Goal: Complete application form

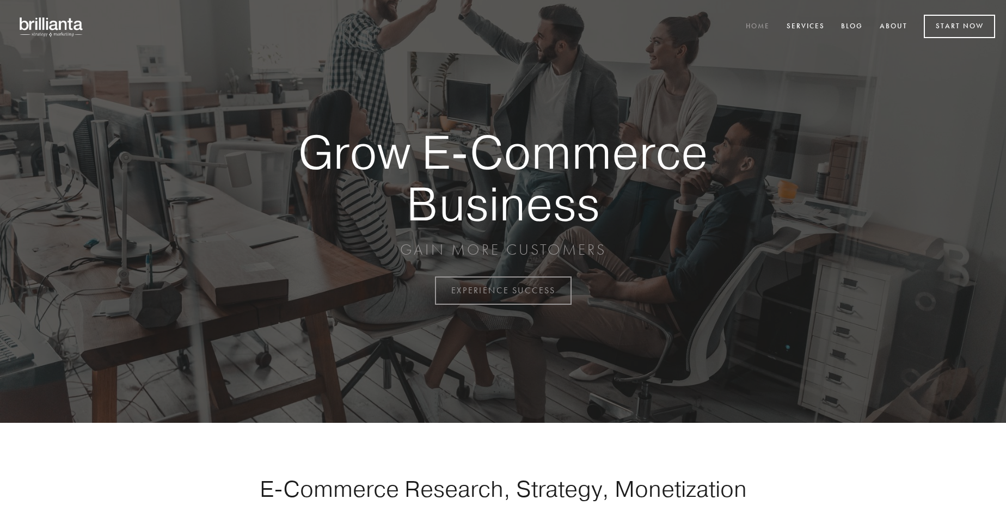
scroll to position [2852, 0]
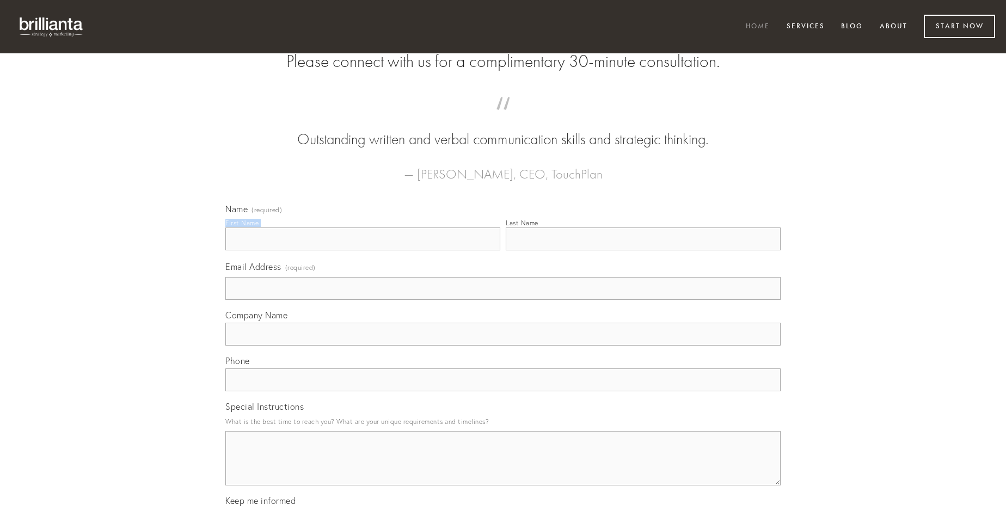
type input "[PERSON_NAME]"
click at [643, 250] on input "Last Name" at bounding box center [642, 238] width 275 height 23
type input "[PERSON_NAME]"
click at [503, 300] on input "Email Address (required)" at bounding box center [502, 288] width 555 height 23
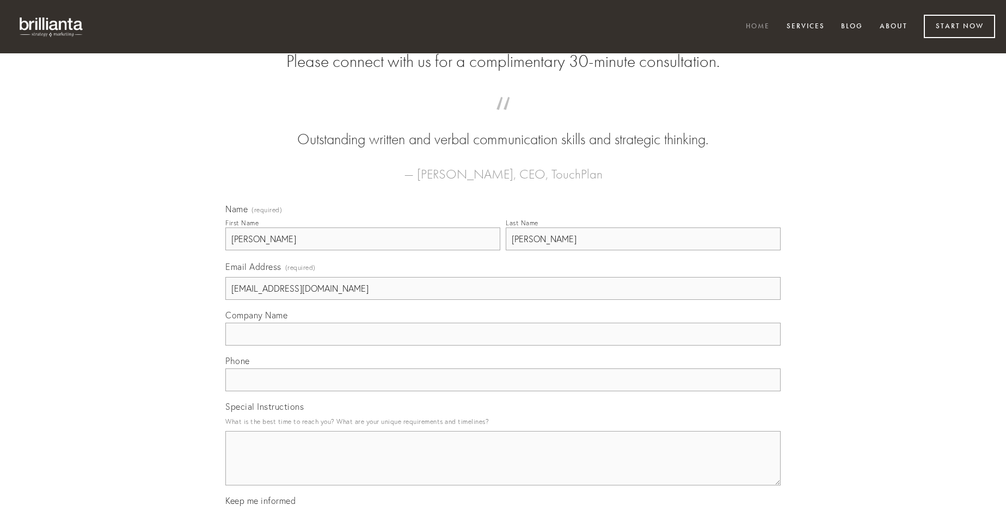
type input "[EMAIL_ADDRESS][DOMAIN_NAME]"
click at [503, 346] on input "Company Name" at bounding box center [502, 334] width 555 height 23
type input "cubitum"
click at [503, 391] on input "text" at bounding box center [502, 379] width 555 height 23
click at [503, 468] on textarea "Special Instructions" at bounding box center [502, 458] width 555 height 54
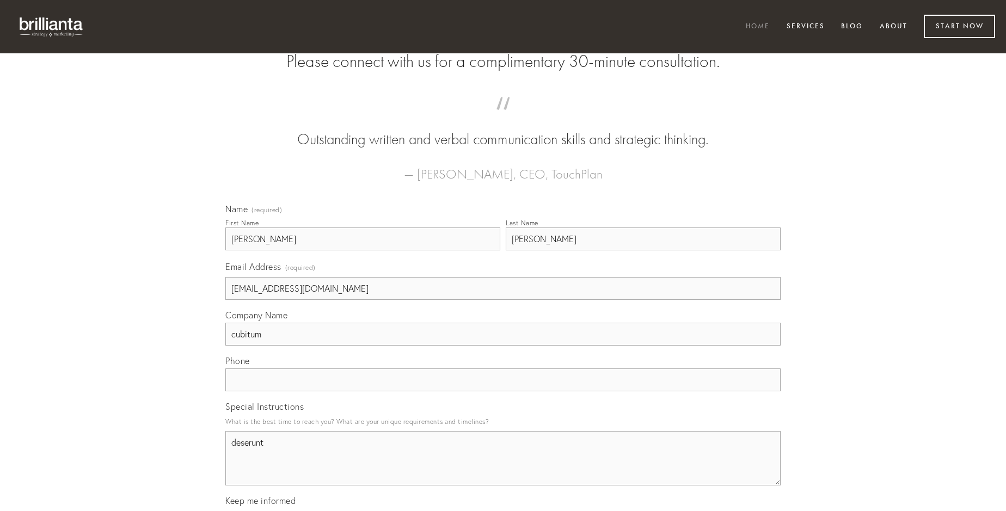
type textarea "deserunt"
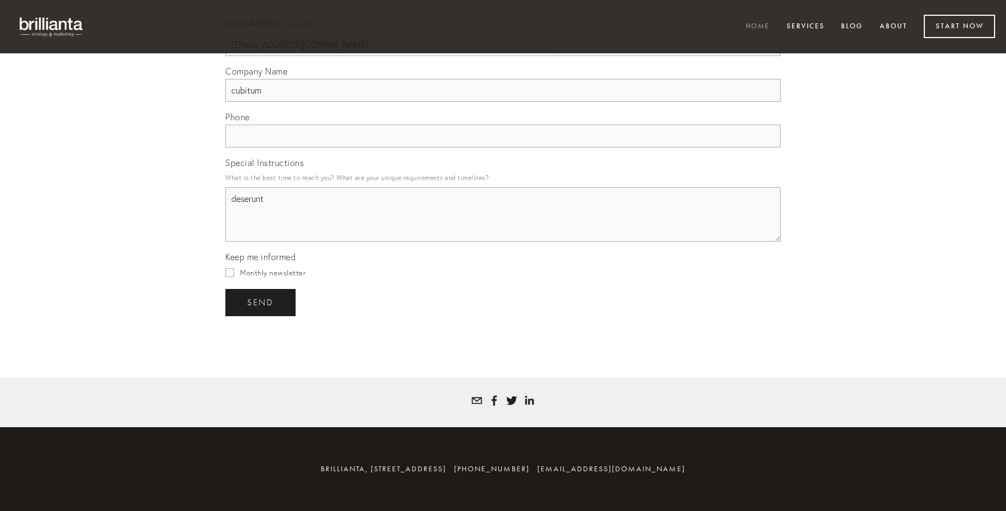
click at [261, 302] on span "send" at bounding box center [260, 303] width 27 height 10
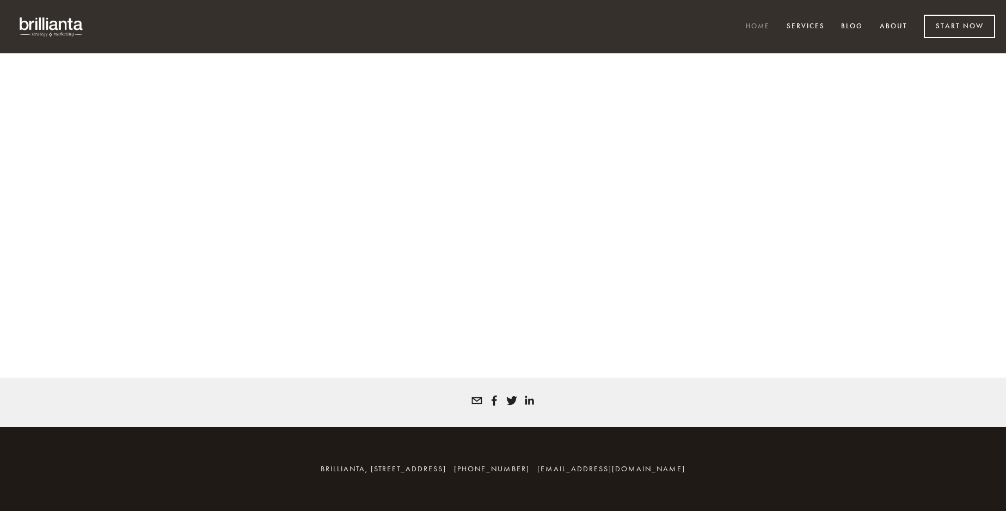
scroll to position [2838, 0]
